Goal: Task Accomplishment & Management: Manage account settings

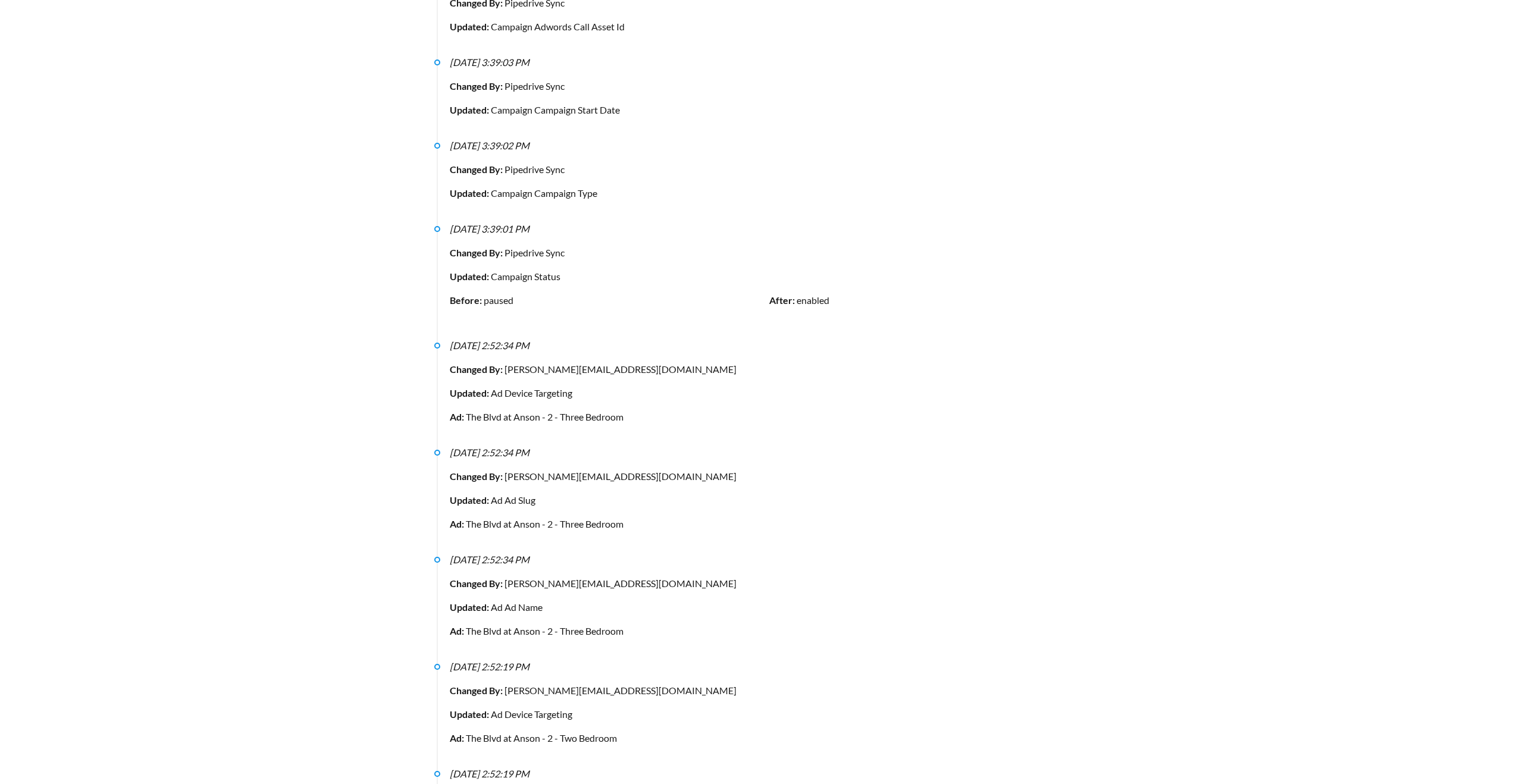
scroll to position [235, 0]
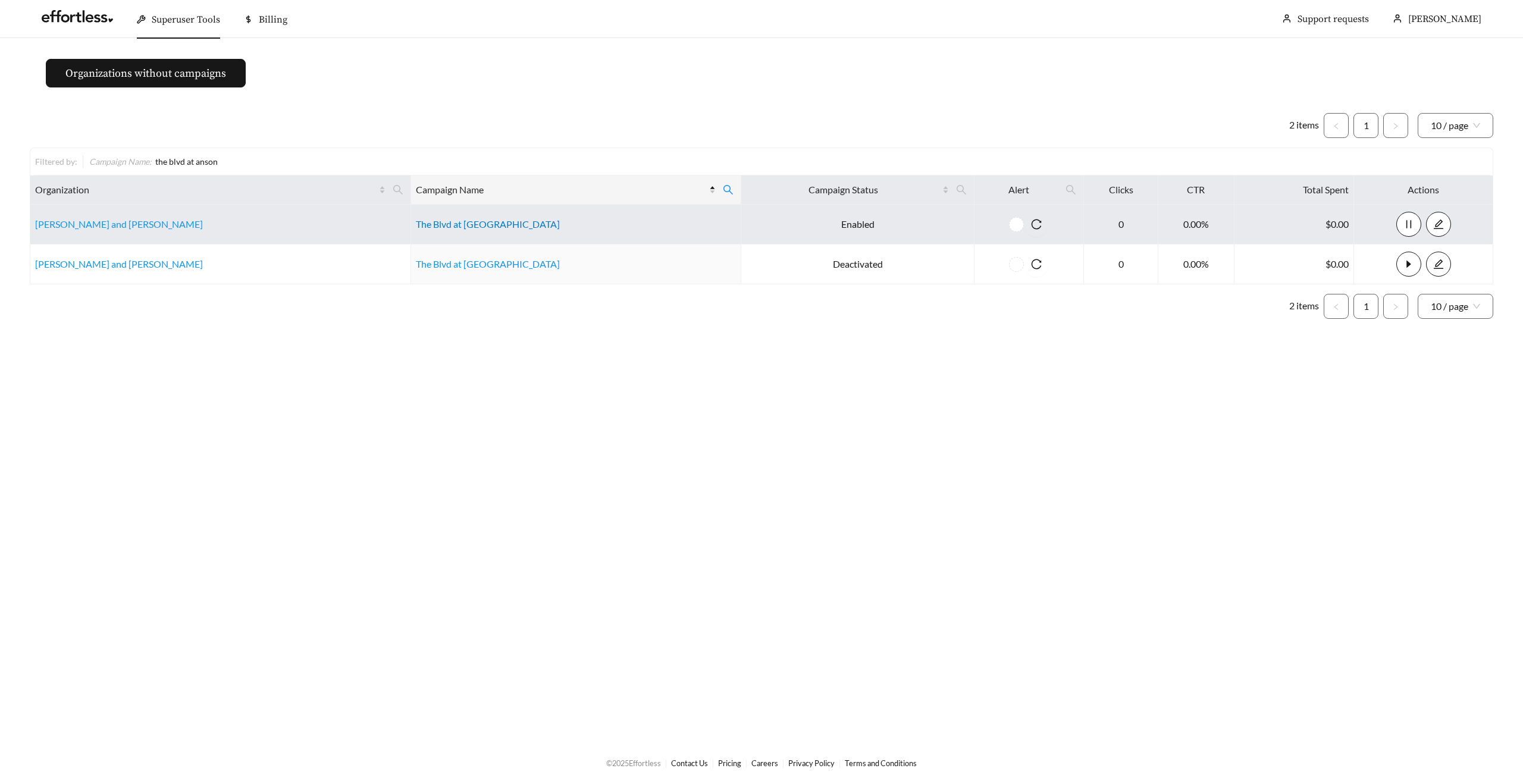
click at [416, 226] on link "The Blvd at [GEOGRAPHIC_DATA]" at bounding box center [488, 223] width 144 height 11
drag, startPoint x: 480, startPoint y: 216, endPoint x: 467, endPoint y: 229, distance: 18.4
click at [467, 229] on td "The Blvd at [GEOGRAPHIC_DATA]" at bounding box center [576, 224] width 330 height 40
copy link "The Blvd at [GEOGRAPHIC_DATA]"
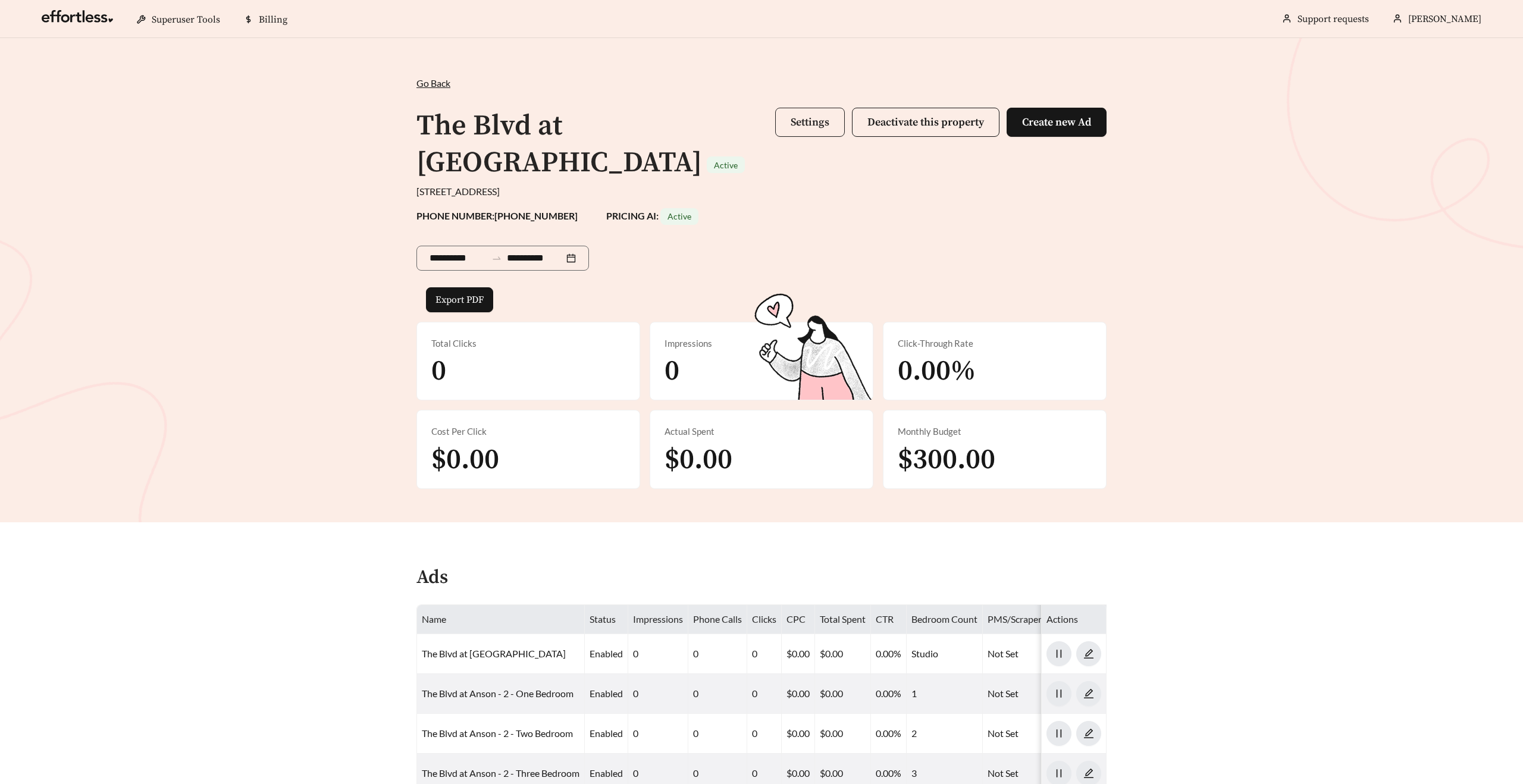
click at [803, 124] on span "Settings" at bounding box center [810, 122] width 39 height 14
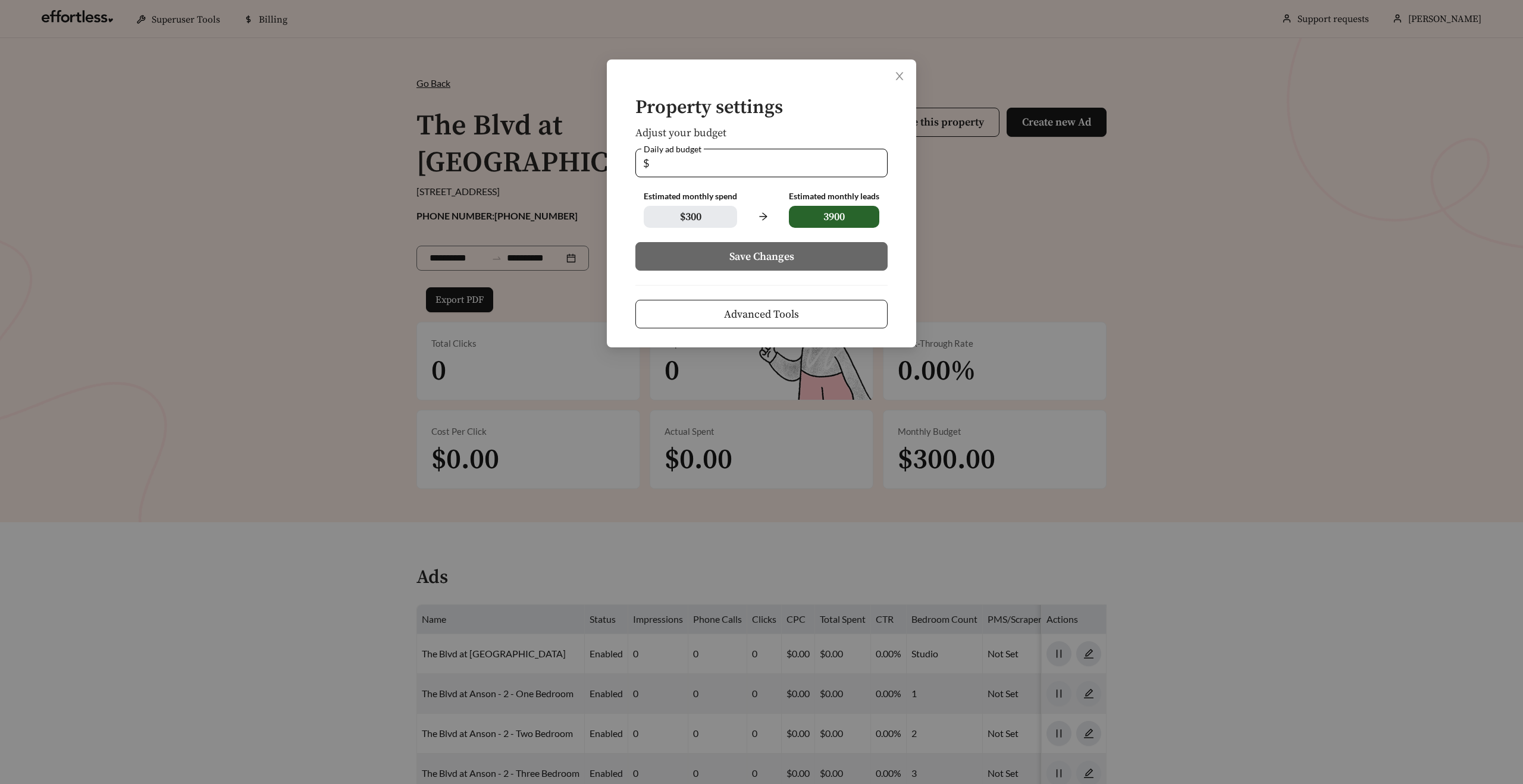
click at [715, 310] on button "Advanced Tools" at bounding box center [762, 314] width 252 height 29
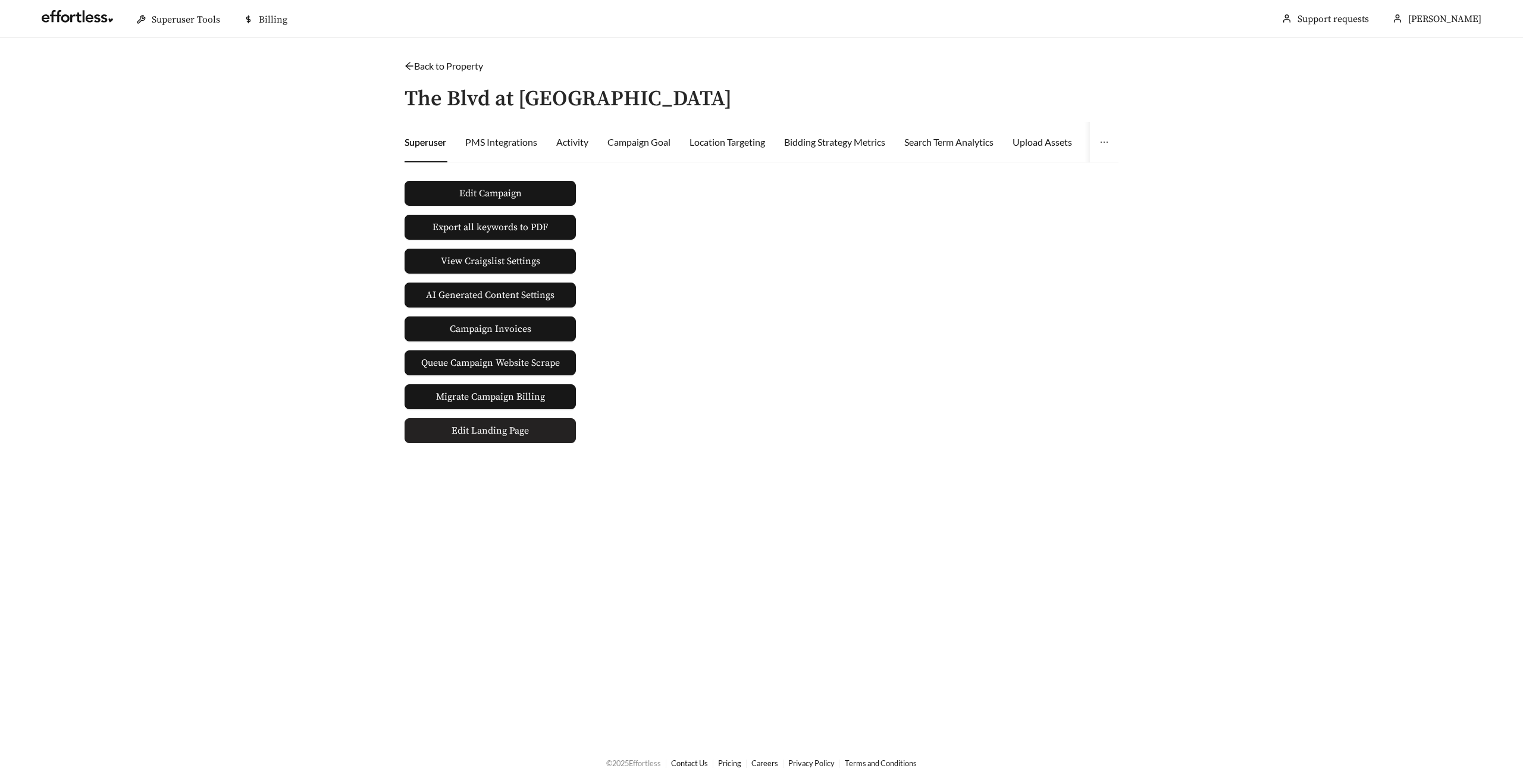
click at [515, 434] on span "Edit Landing Page" at bounding box center [490, 431] width 77 height 24
